Goal: Information Seeking & Learning: Learn about a topic

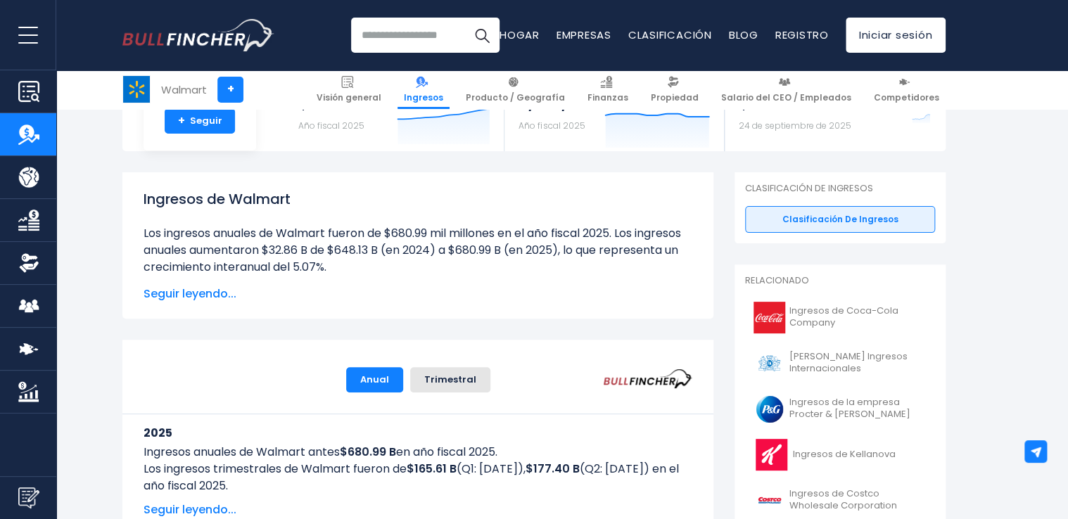
scroll to position [118, 0]
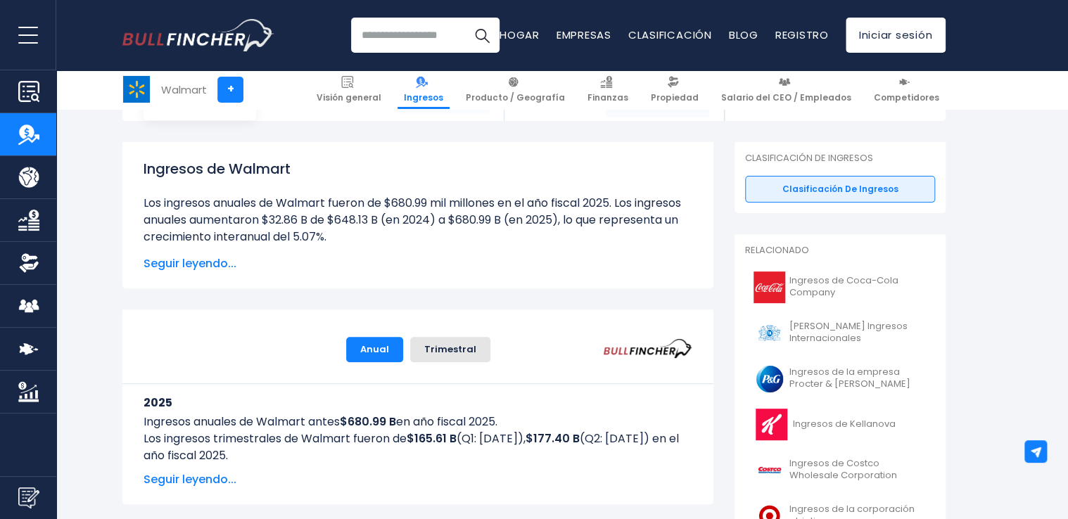
click at [194, 269] on span "Seguir leyendo..." at bounding box center [418, 263] width 549 height 17
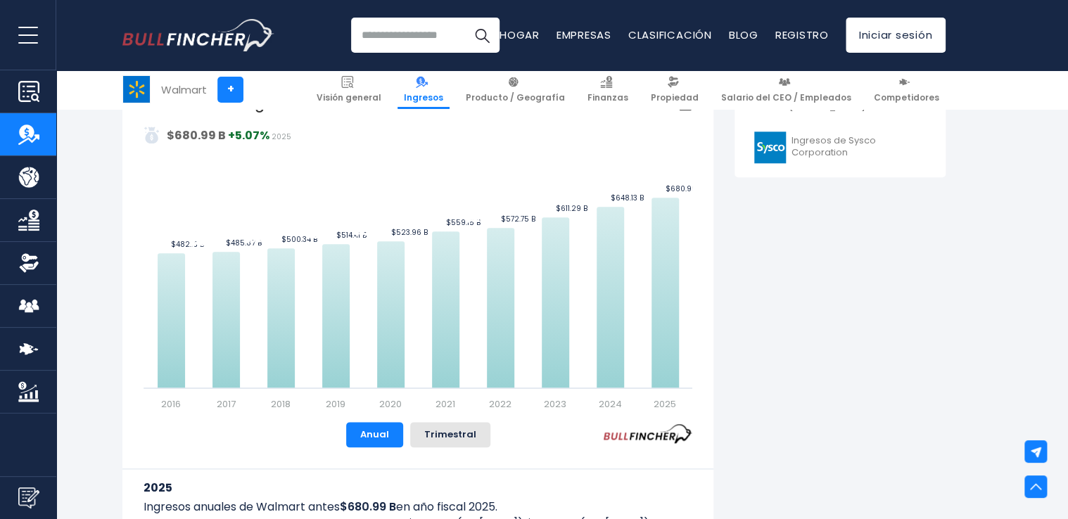
scroll to position [667, 0]
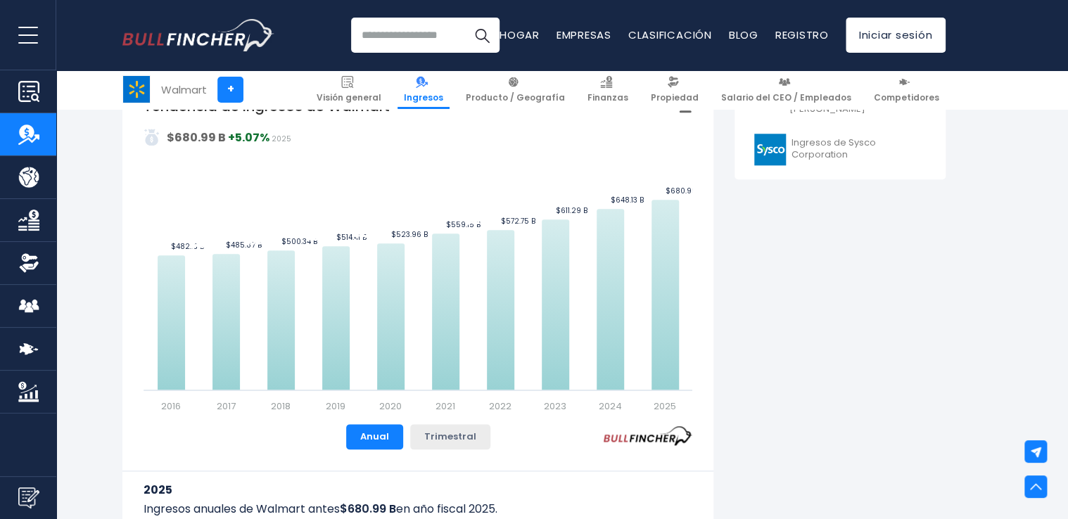
click at [442, 448] on button "Trimestral" at bounding box center [450, 436] width 80 height 25
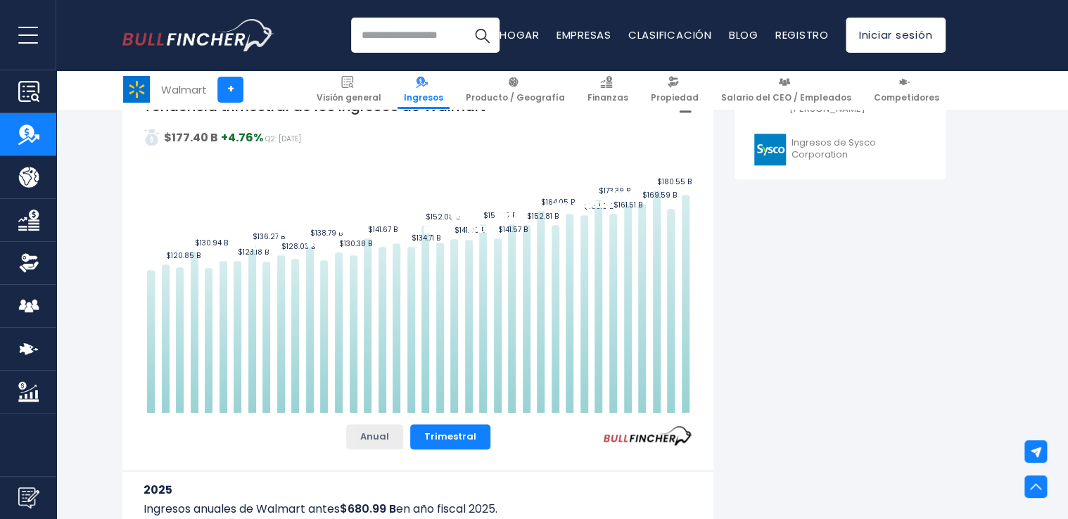
click at [375, 450] on button "Anual" at bounding box center [374, 436] width 57 height 25
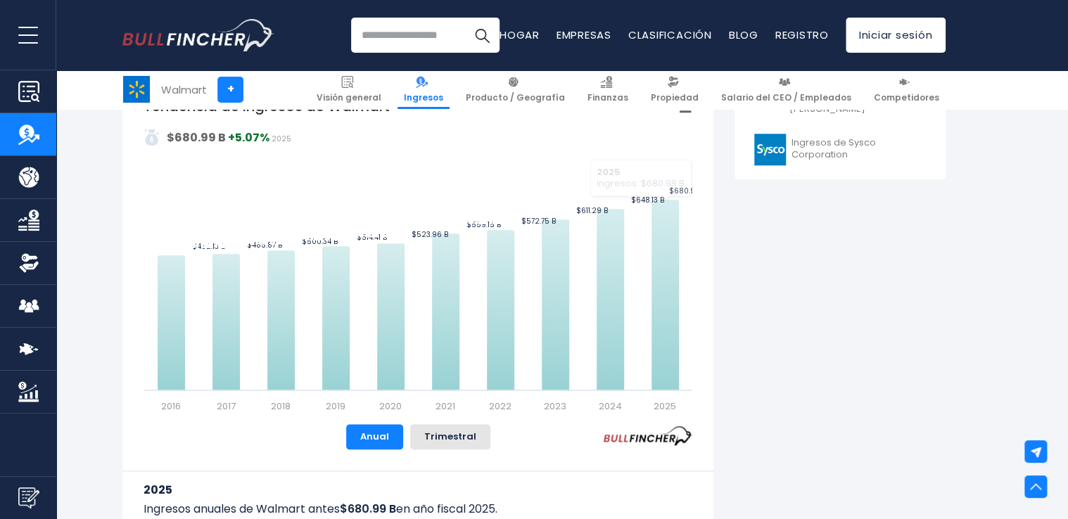
click at [475, 443] on button "Trimestral" at bounding box center [450, 436] width 80 height 25
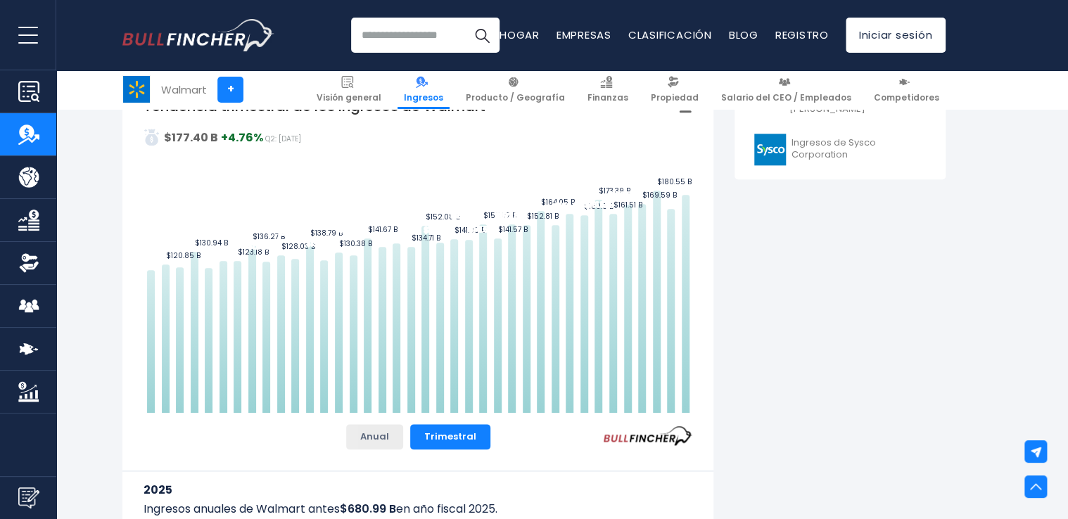
click at [376, 443] on button "Anual" at bounding box center [374, 436] width 57 height 25
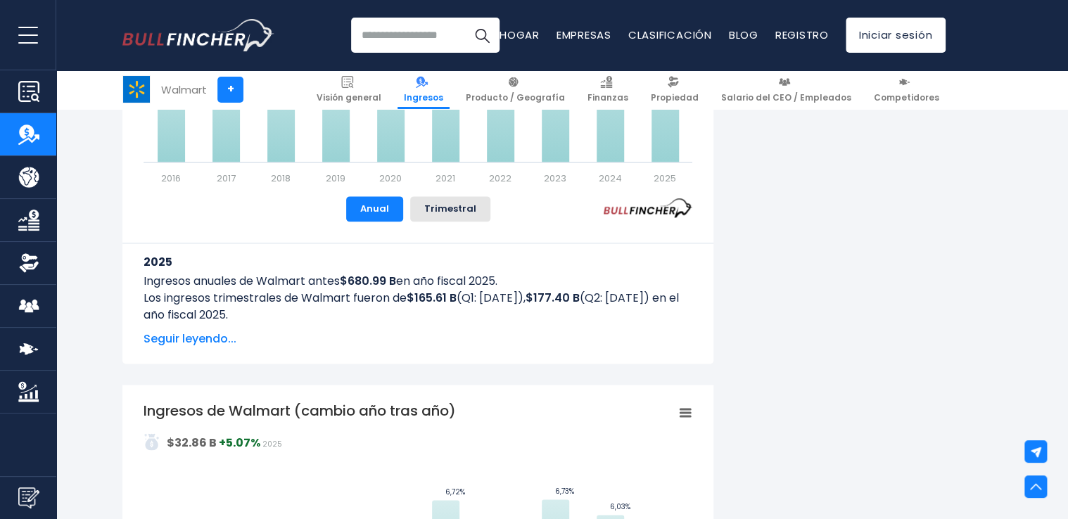
scroll to position [896, 0]
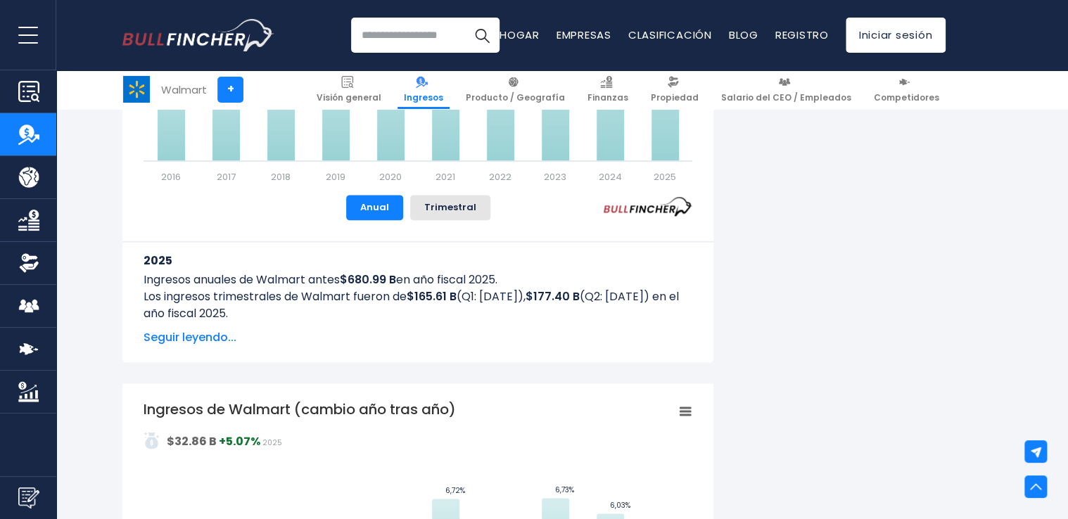
click at [206, 346] on span "Seguir leyendo..." at bounding box center [418, 337] width 549 height 17
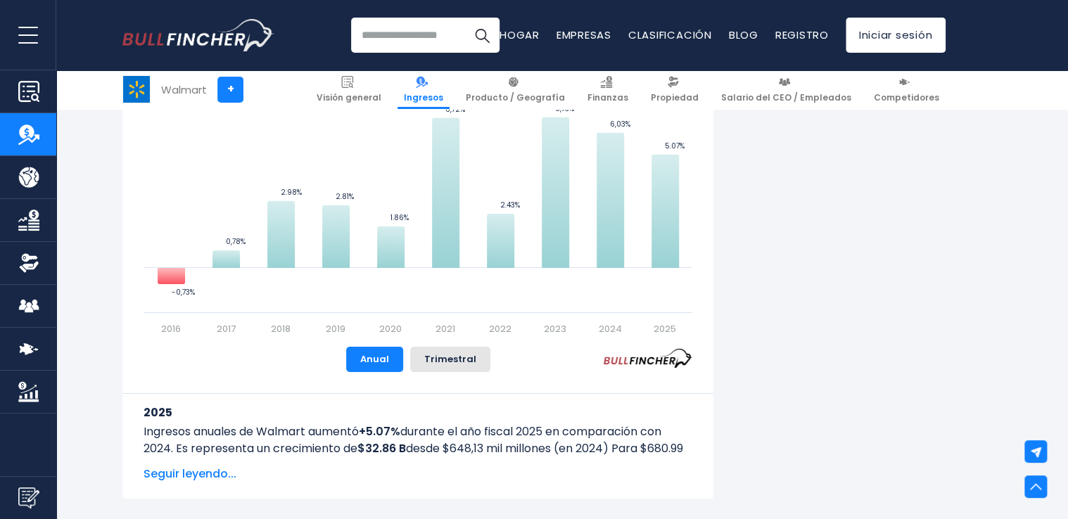
scroll to position [2126, 0]
click at [169, 481] on span "Seguir leyendo..." at bounding box center [418, 472] width 549 height 17
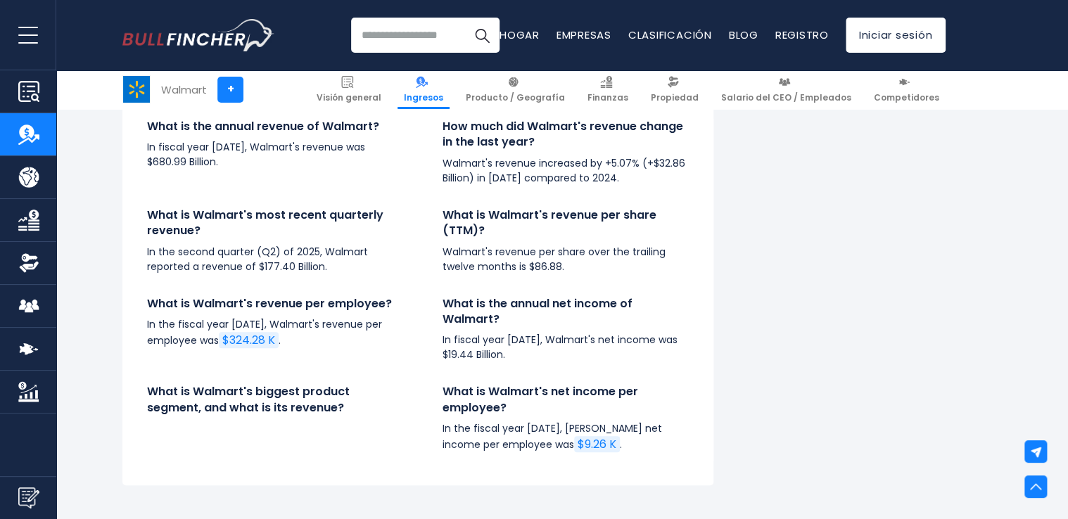
scroll to position [5397, 0]
